Goal: Navigation & Orientation: Understand site structure

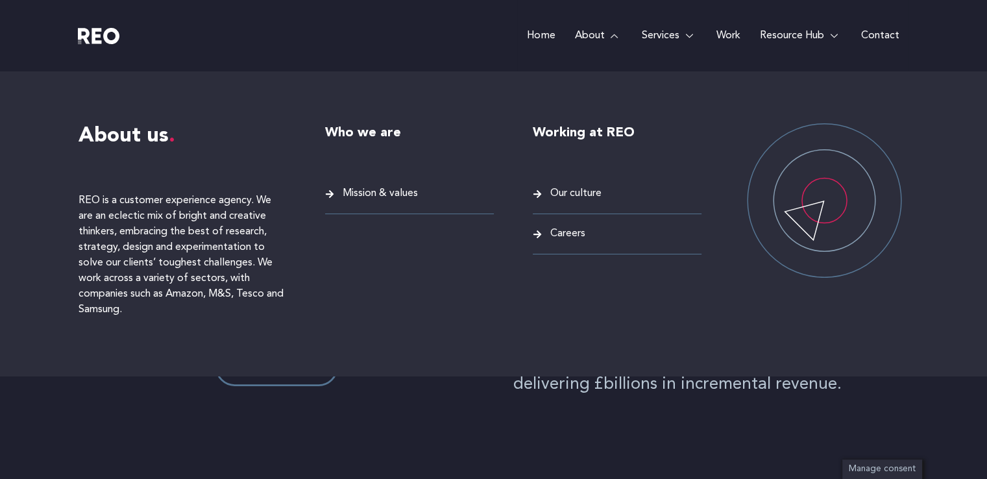
scroll to position [493, 0]
click at [580, 188] on span "Our culture" at bounding box center [574, 194] width 55 height 18
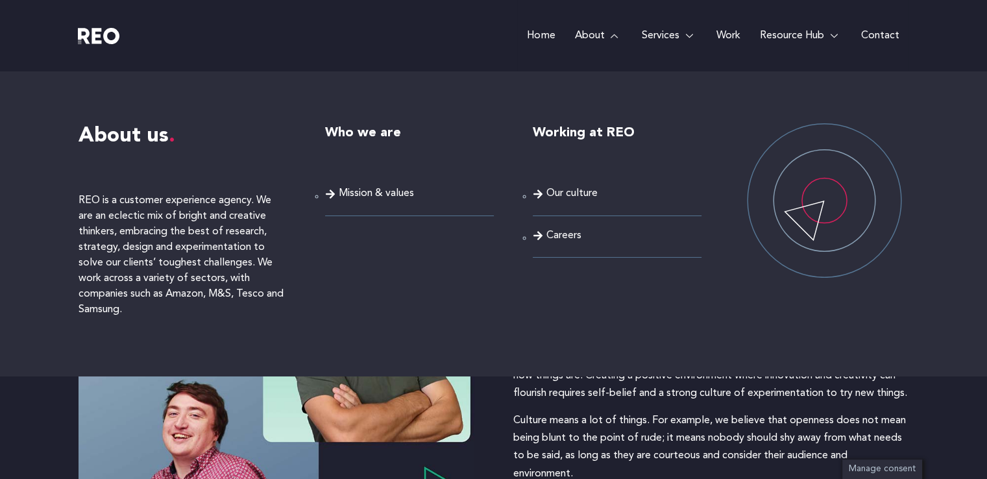
click at [382, 195] on span "Mission & values" at bounding box center [376, 194] width 75 height 18
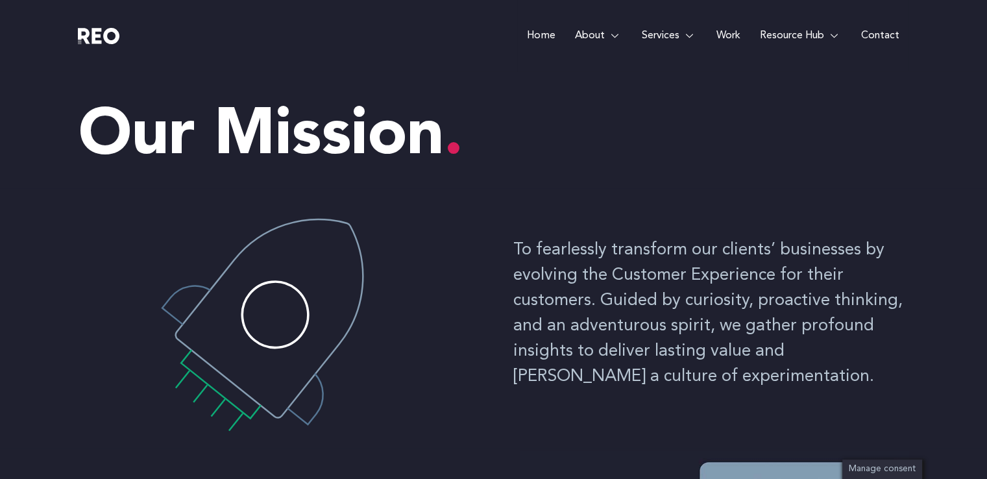
click at [543, 32] on link "Home" at bounding box center [540, 35] width 47 height 71
